Goal: Find specific page/section: Find specific page/section

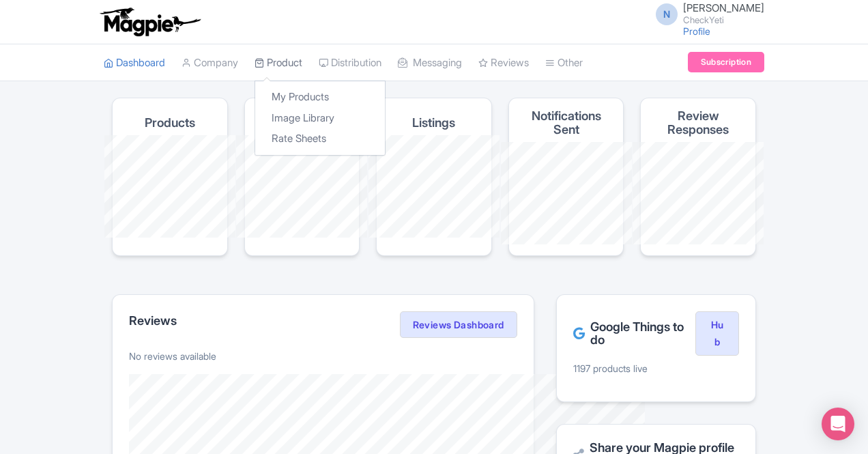
click at [255, 64] on link "Product" at bounding box center [279, 63] width 48 height 38
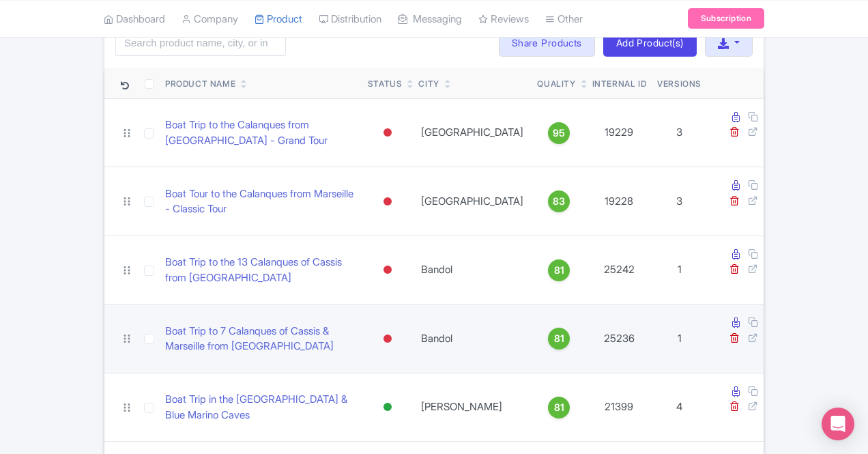
scroll to position [79, 0]
